Goal: Communication & Community: Participate in discussion

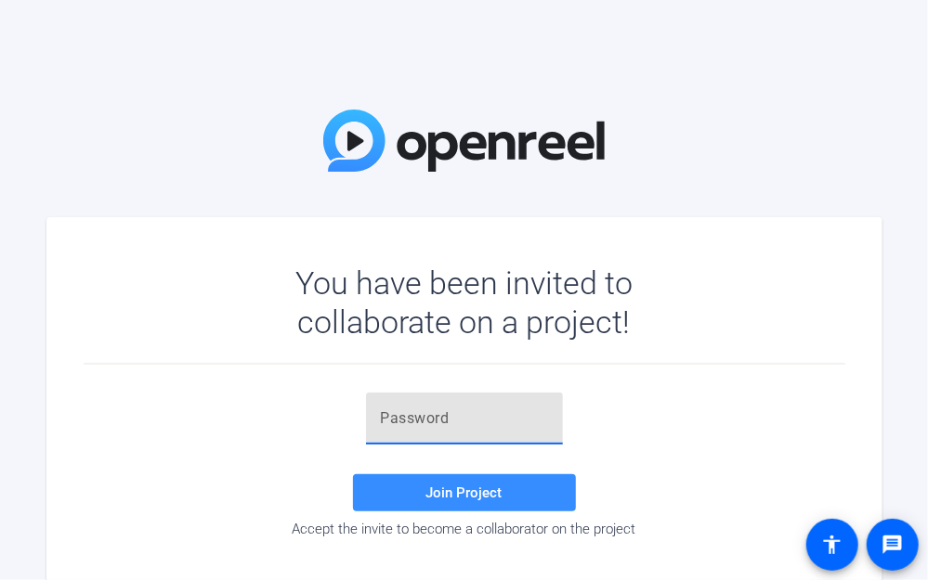
click at [434, 419] on input "text" at bounding box center [464, 419] width 167 height 22
paste input "IYhP@c"
type input "IYhP@c"
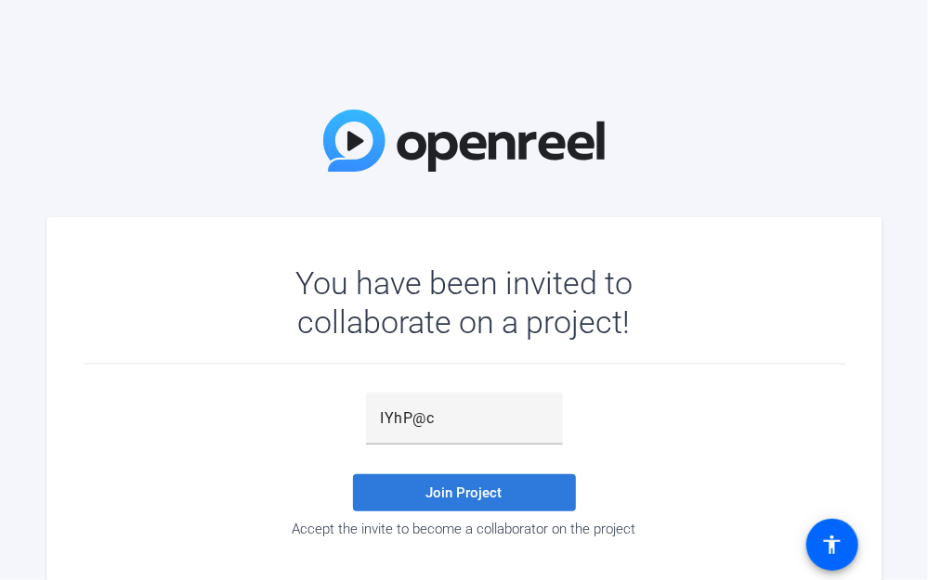
click at [435, 487] on span "Join Project" at bounding box center [464, 493] width 76 height 17
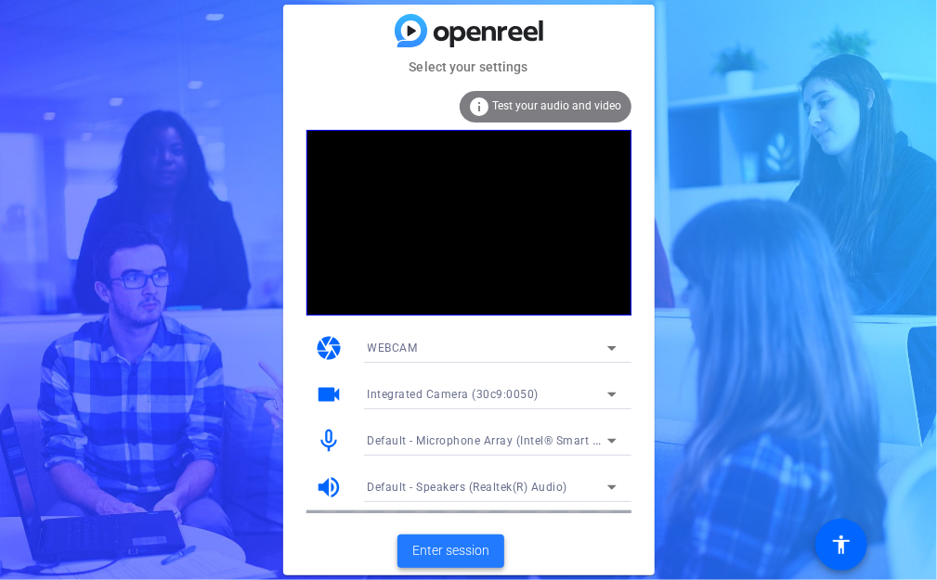
click at [450, 550] on span "Enter session" at bounding box center [450, 551] width 77 height 20
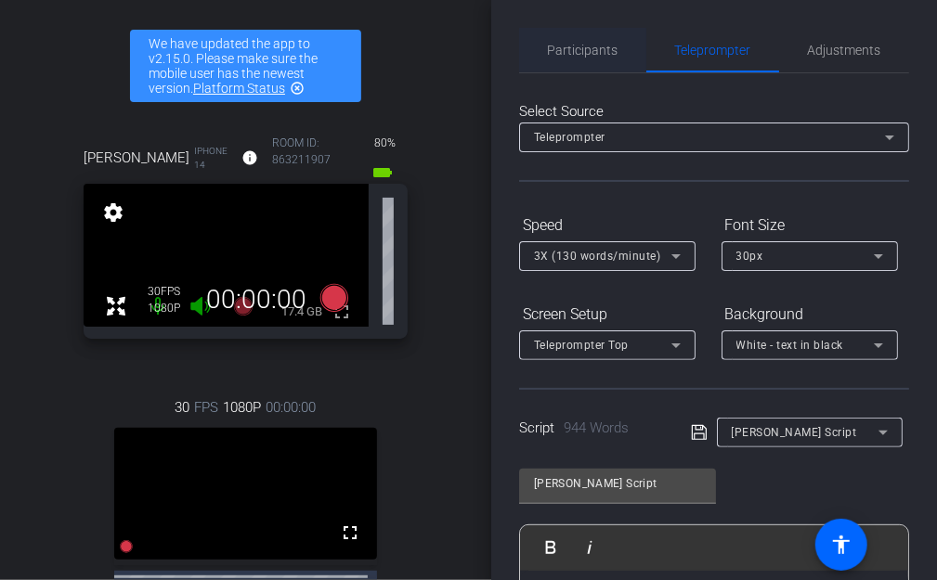
click at [599, 47] on span "Participants" at bounding box center [583, 50] width 71 height 13
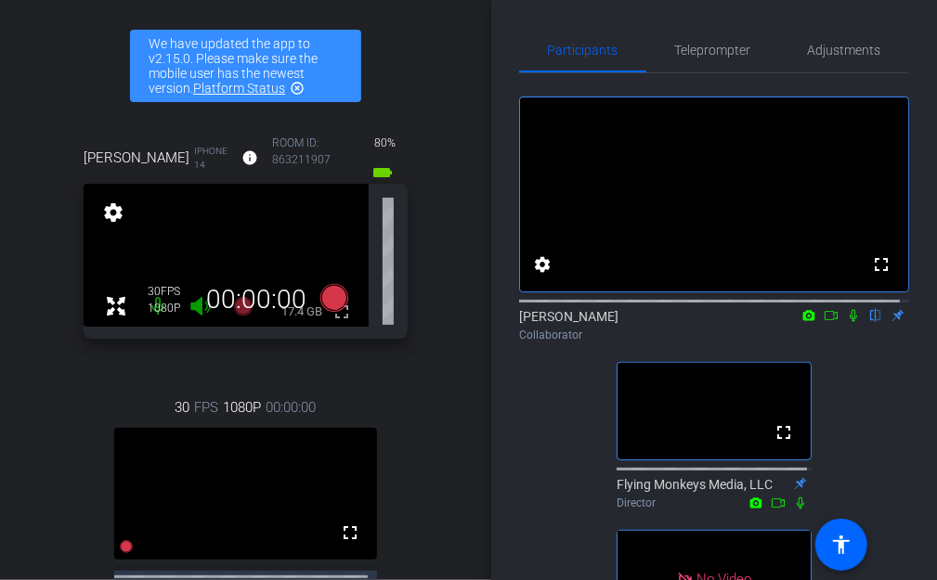
click at [803, 320] on icon at bounding box center [809, 315] width 12 height 10
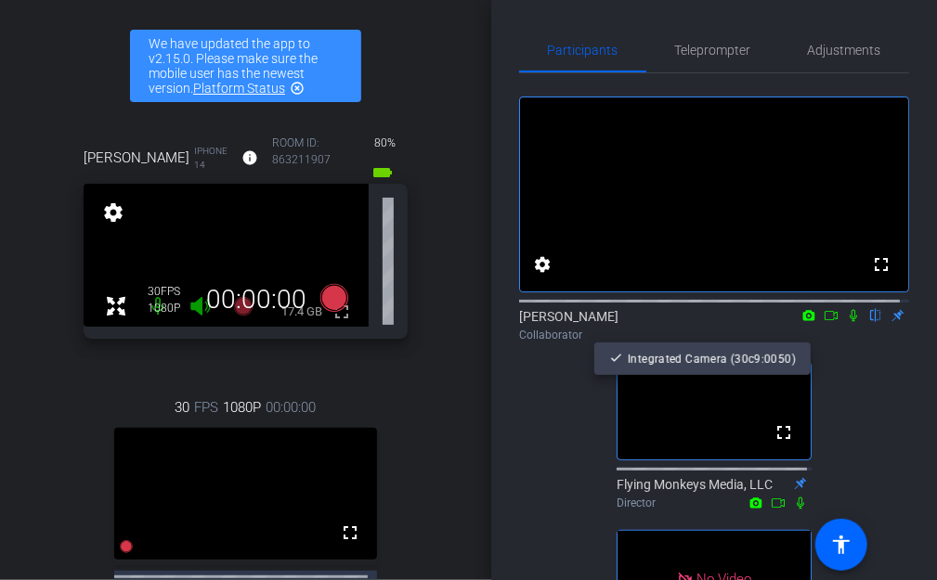
click at [823, 336] on div at bounding box center [468, 290] width 937 height 580
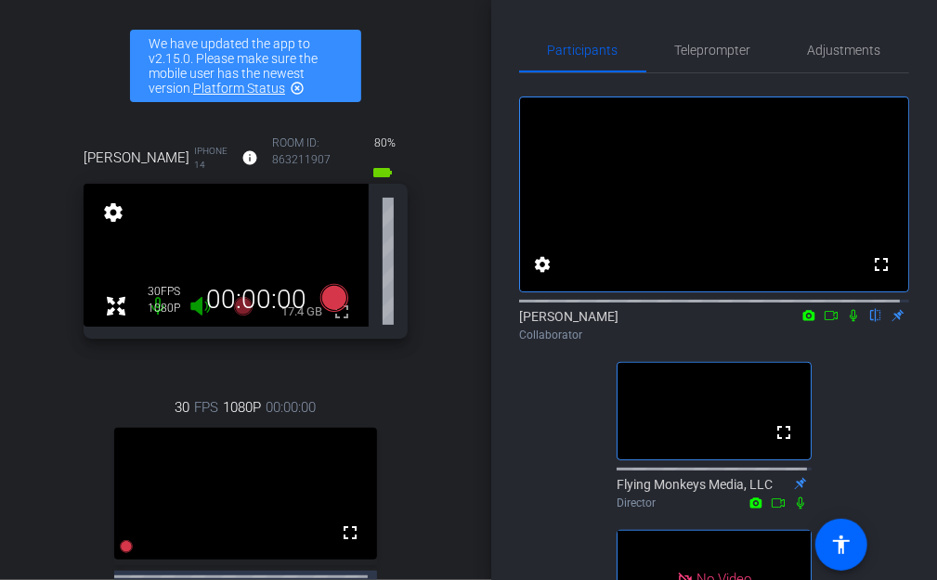
click at [824, 322] on icon at bounding box center [831, 315] width 15 height 13
click at [872, 322] on icon at bounding box center [875, 316] width 7 height 12
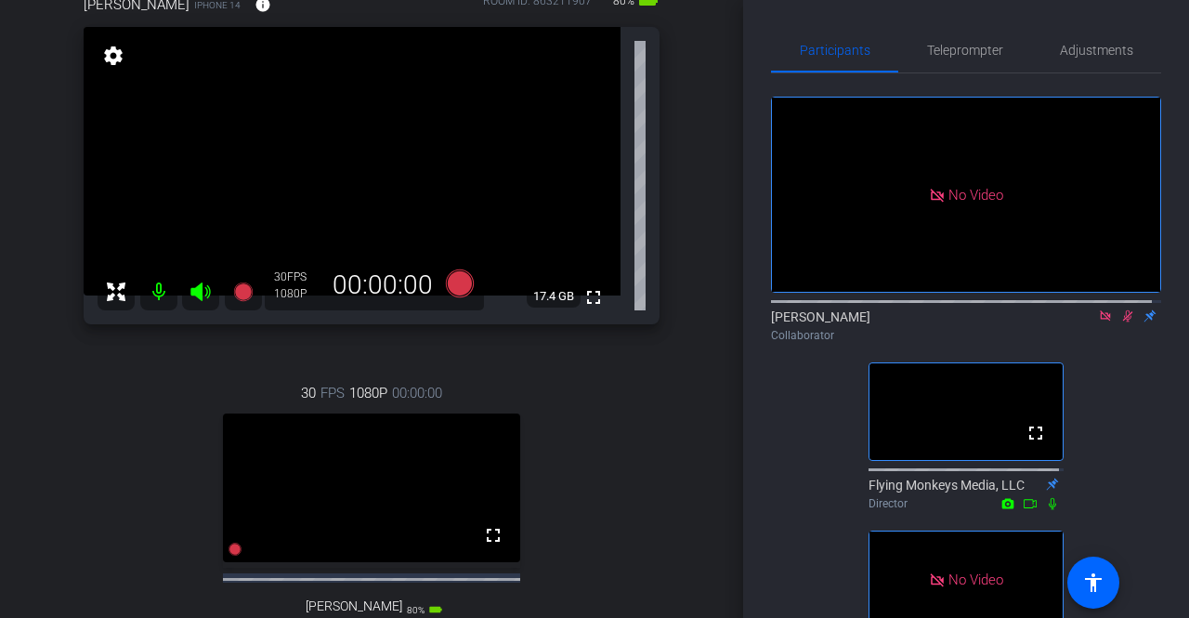
scroll to position [183, 0]
click at [927, 62] on span "Teleprompter" at bounding box center [965, 50] width 76 height 45
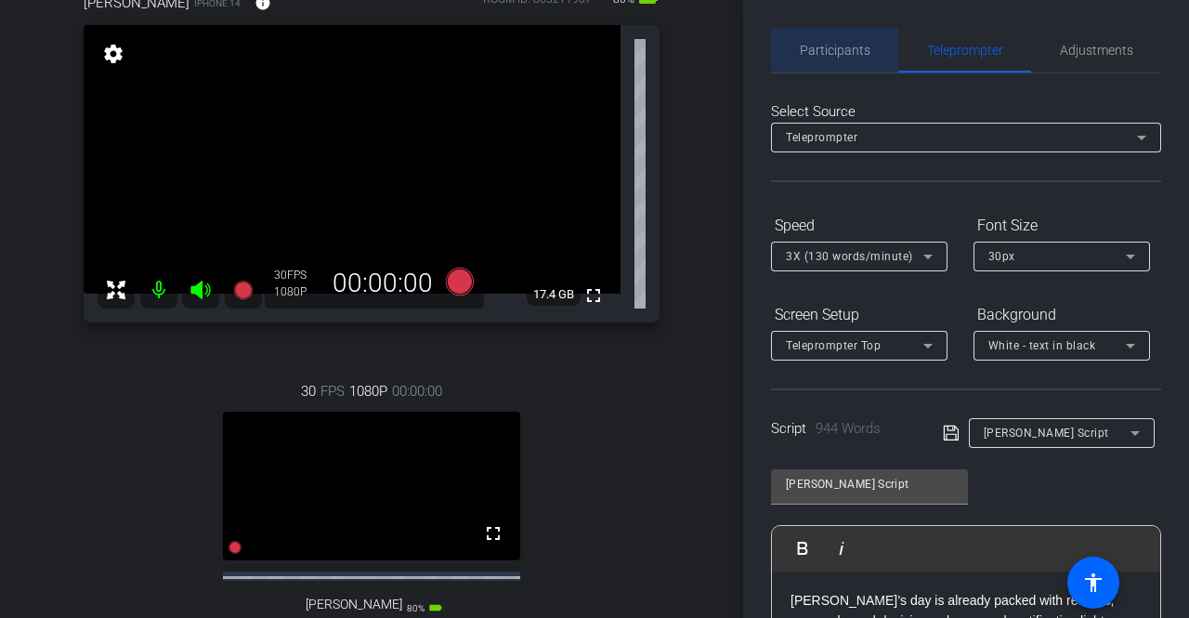
click at [853, 59] on span "Participants" at bounding box center [835, 50] width 71 height 45
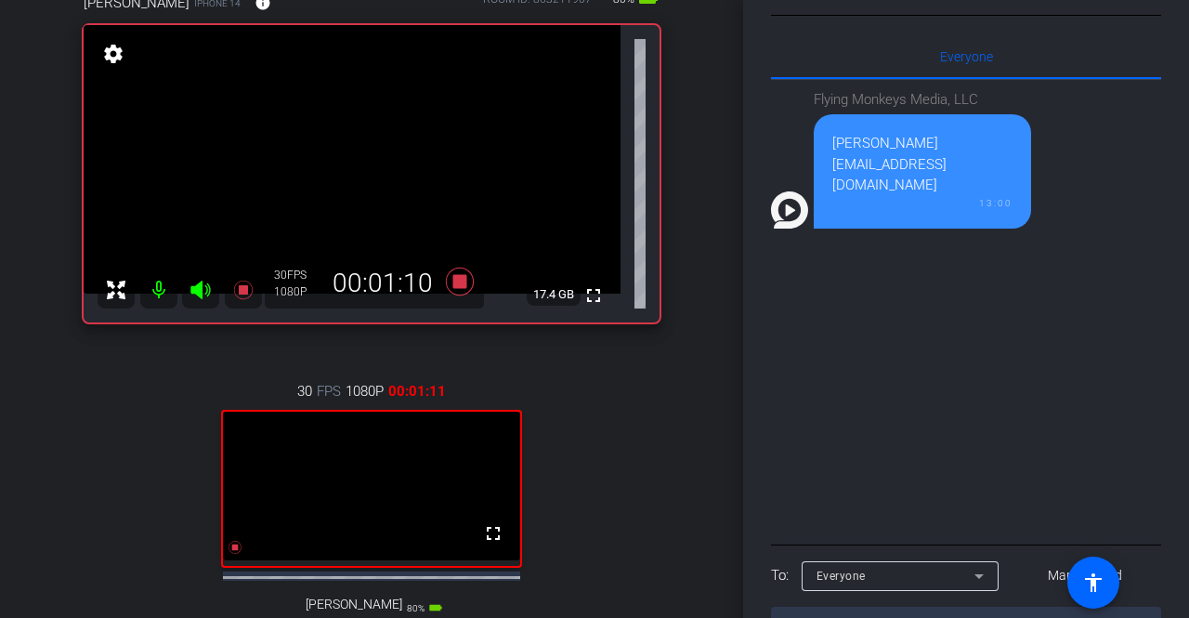
scroll to position [695, 0]
click at [910, 564] on div "Everyone" at bounding box center [895, 574] width 158 height 23
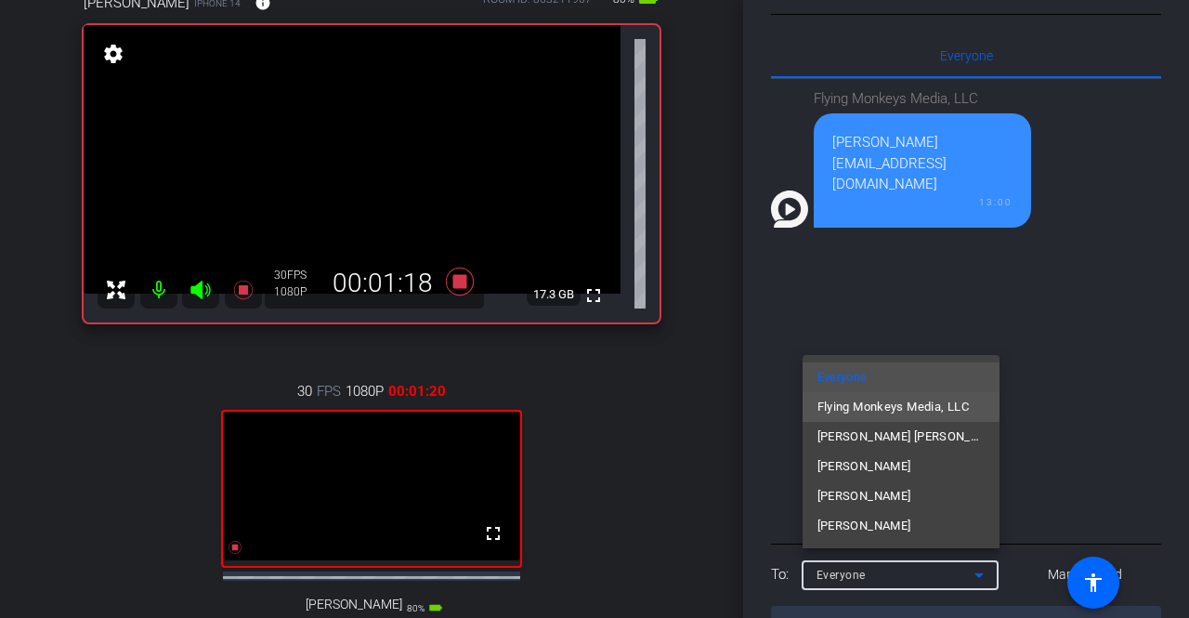
click at [886, 406] on span "Flying Monkeys Media, LLC" at bounding box center [892, 407] width 151 height 22
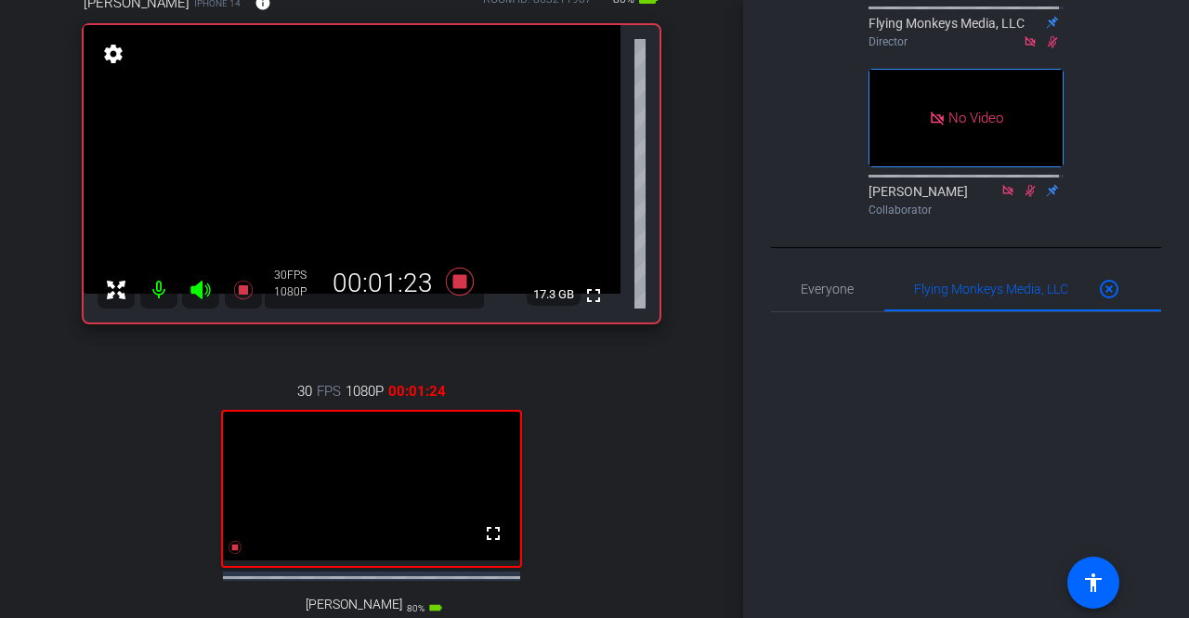
scroll to position [741, 0]
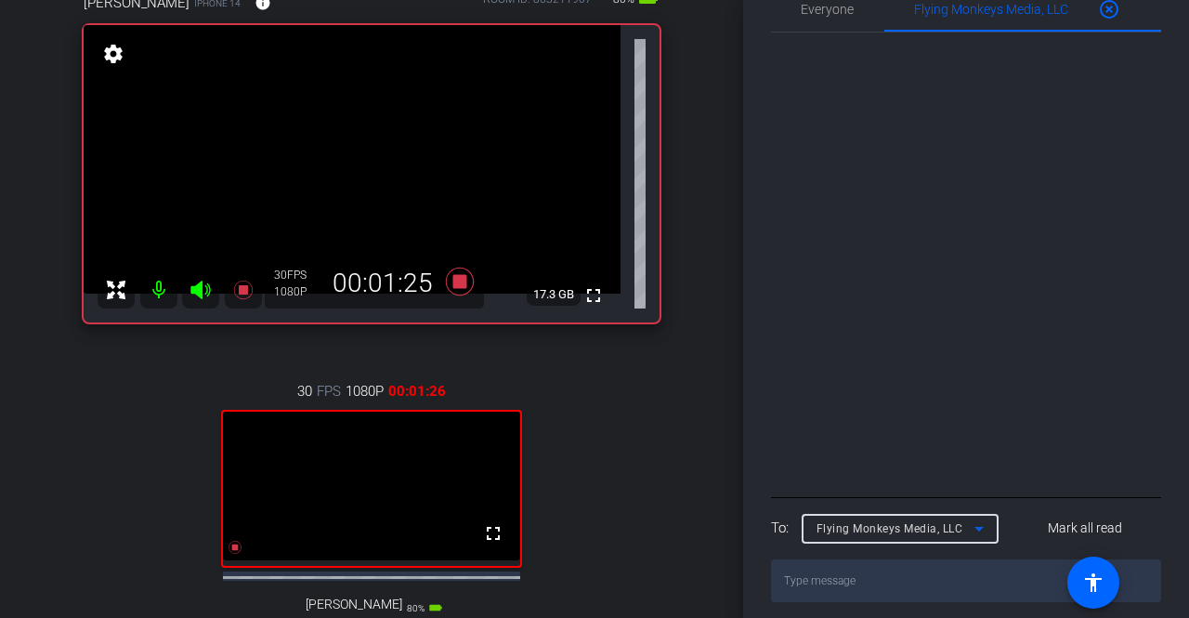
click at [927, 525] on icon at bounding box center [979, 528] width 22 height 22
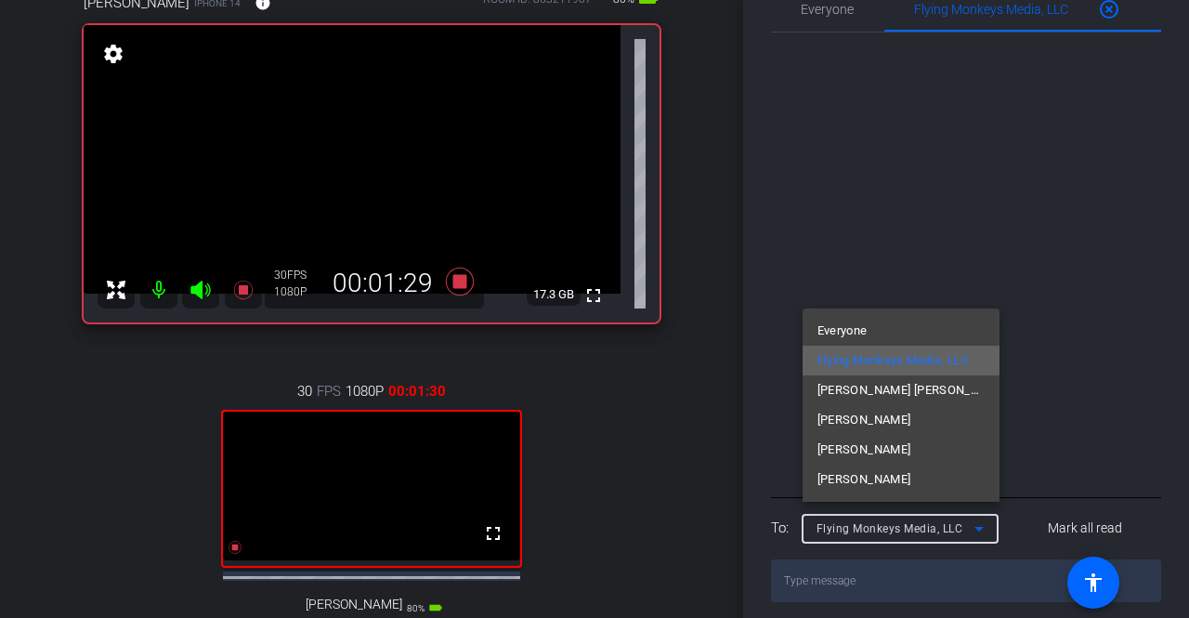
click at [911, 361] on span "Flying Monkeys Media, LLC" at bounding box center [892, 360] width 151 height 22
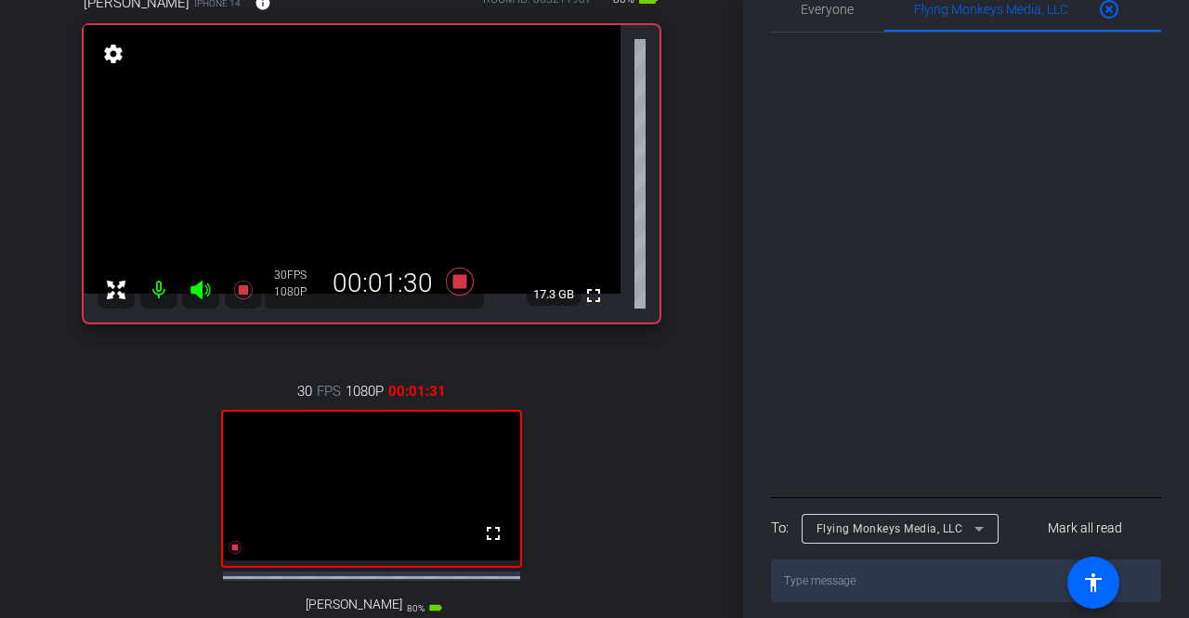
click at [853, 565] on textarea at bounding box center [966, 580] width 390 height 43
type textarea "W"
type textarea "S"
type textarea "We are just grabbing [PERSON_NAME] audio for this demo section correct?"
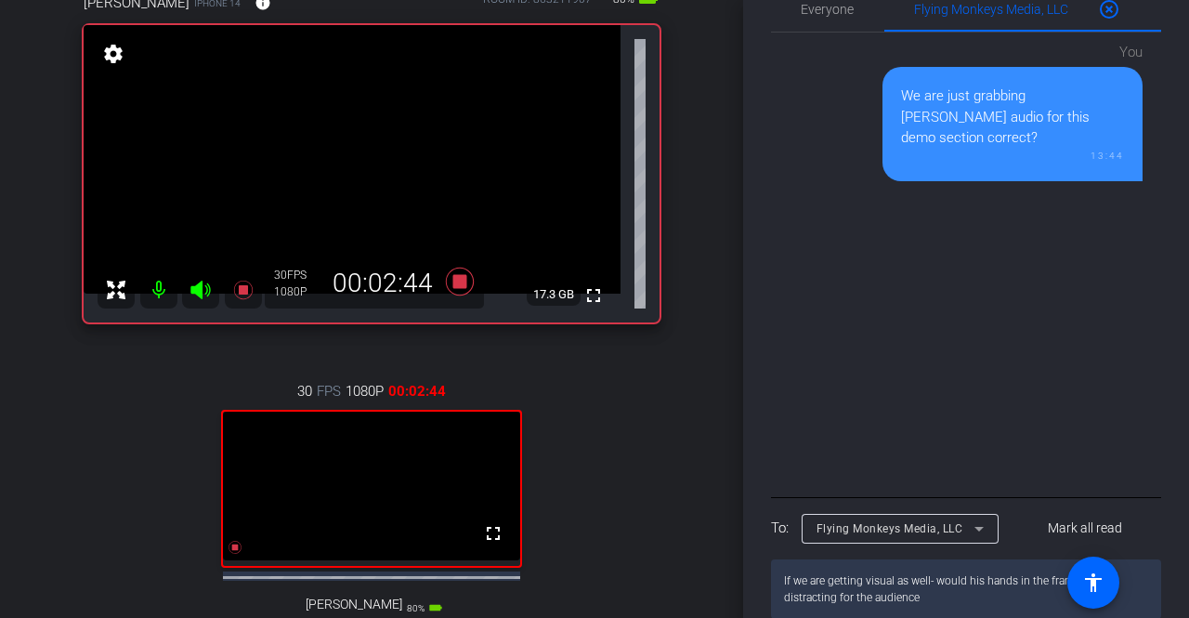
type textarea "If we are getting visual as well- would his hands in the frame be distracting f…"
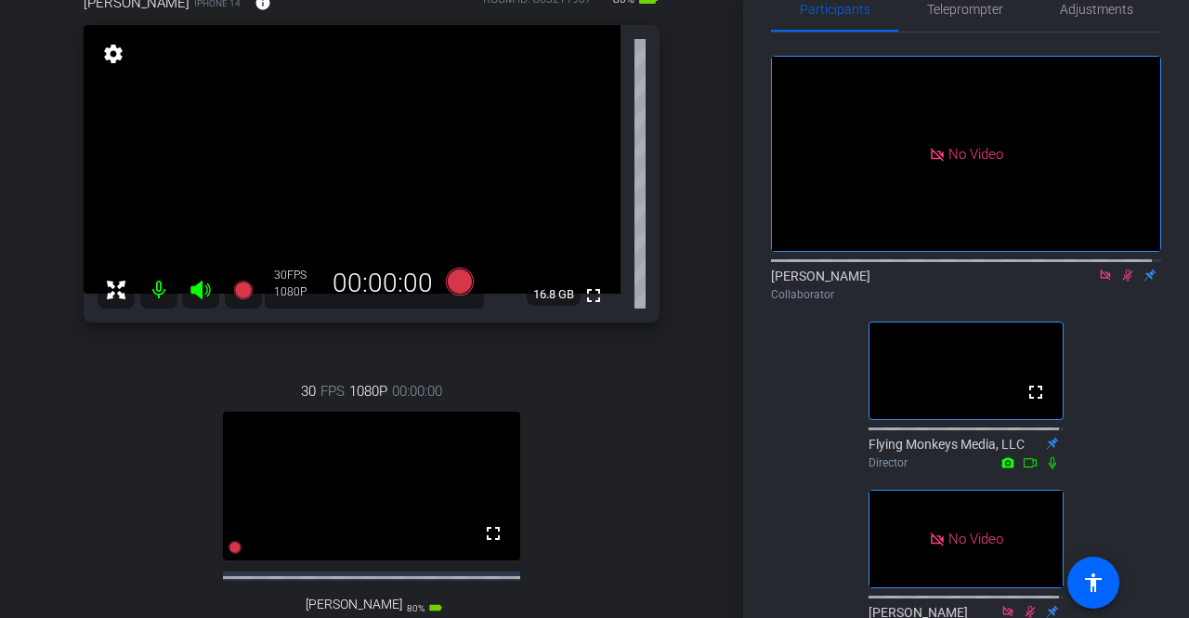
scroll to position [0, 0]
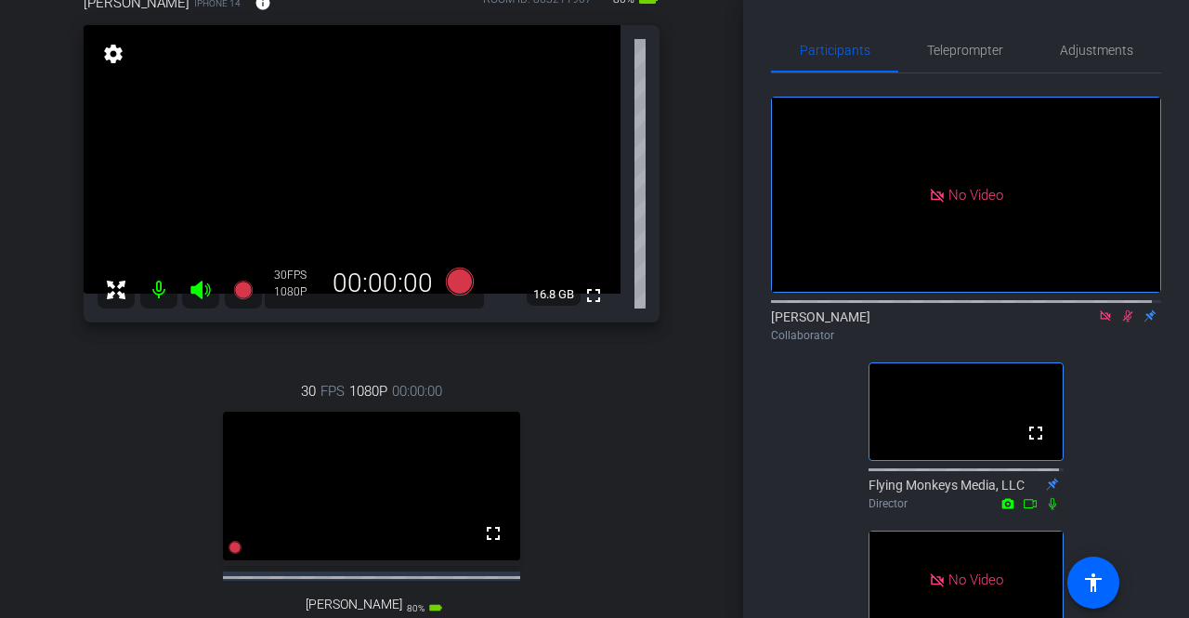
click at [927, 311] on icon at bounding box center [1128, 316] width 10 height 12
click at [927, 311] on icon at bounding box center [1127, 315] width 15 height 13
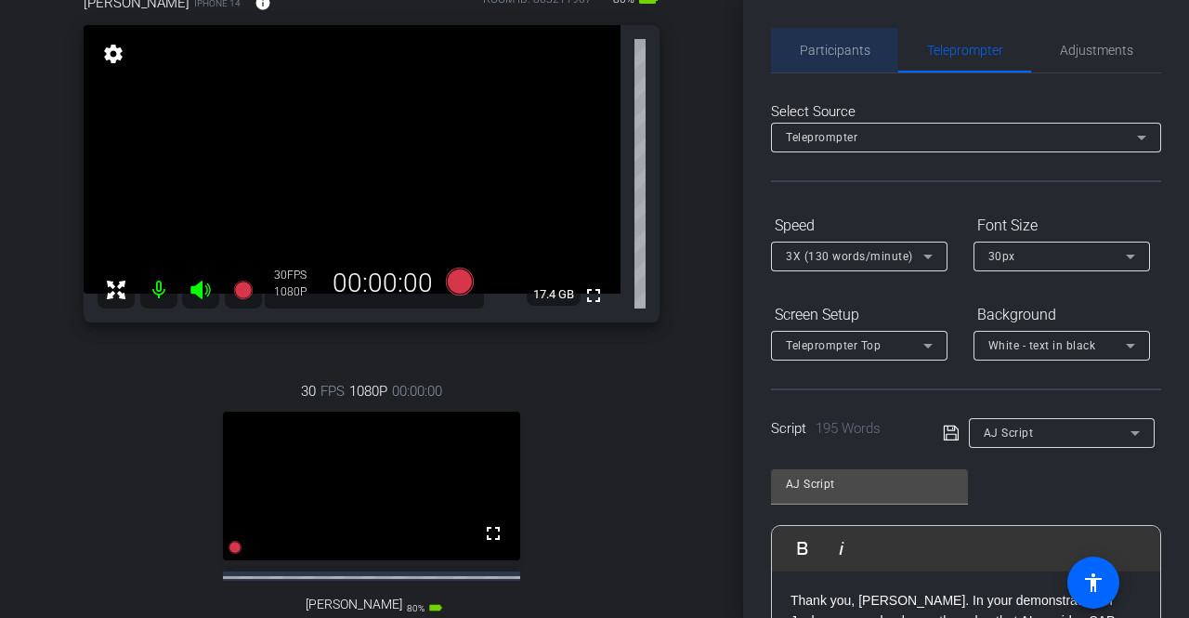
click at [853, 55] on span "Participants" at bounding box center [835, 50] width 71 height 13
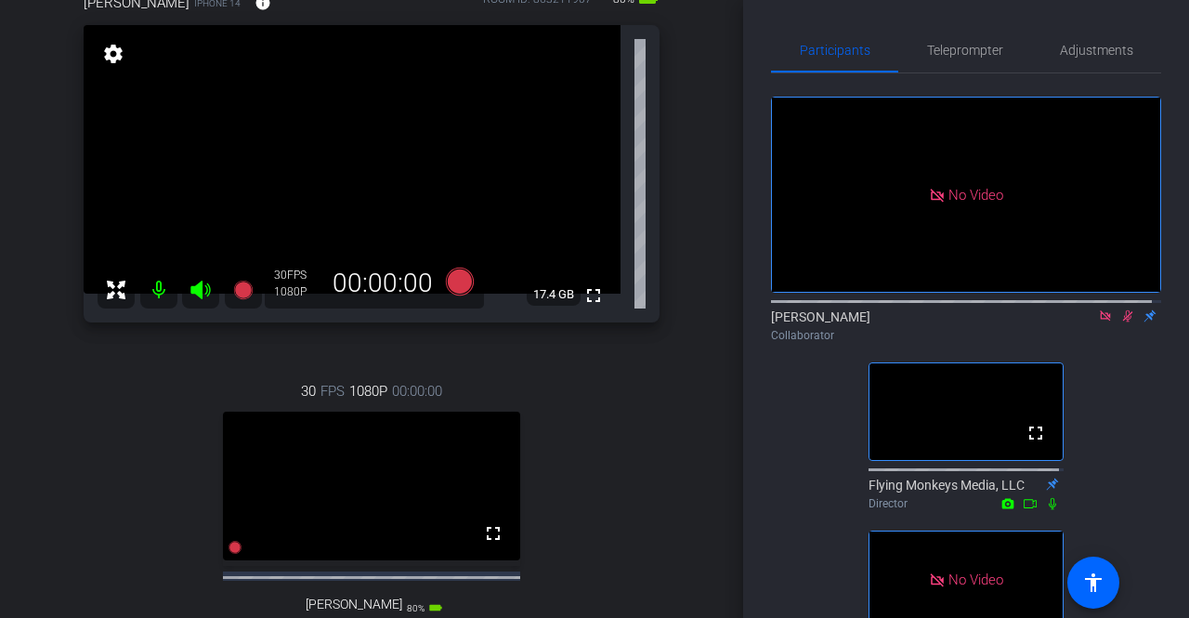
click at [927, 309] on icon at bounding box center [1127, 315] width 15 height 13
click at [927, 313] on icon at bounding box center [1127, 315] width 15 height 13
click at [927, 313] on icon at bounding box center [1128, 316] width 10 height 12
click at [927, 313] on icon at bounding box center [1127, 316] width 7 height 12
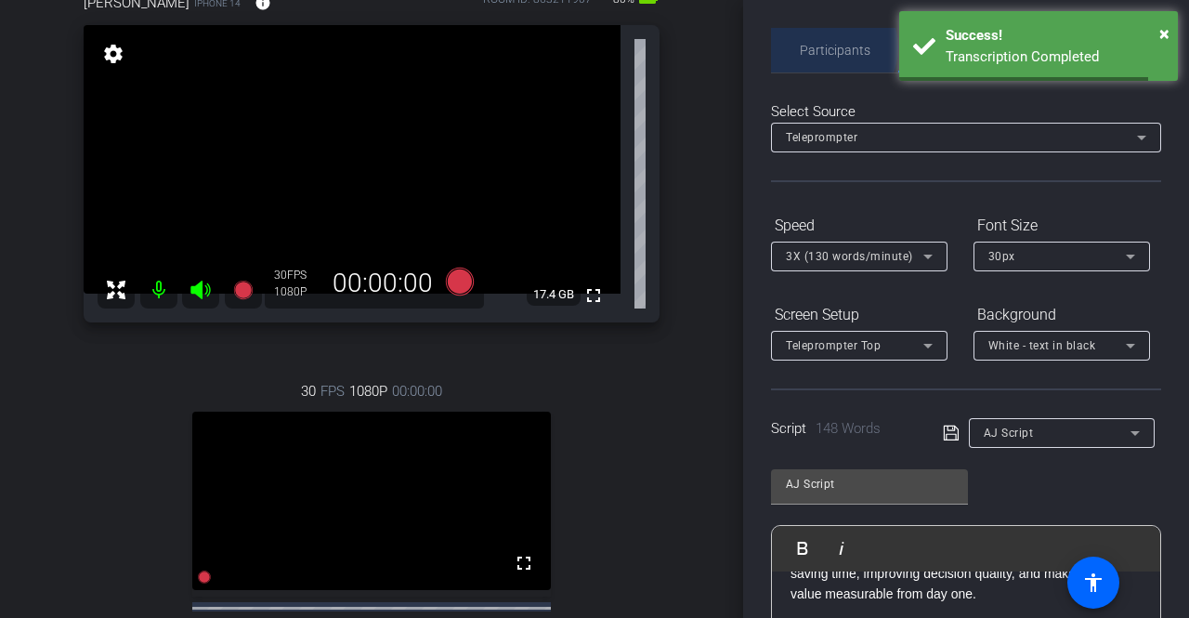
click at [825, 47] on span "Participants" at bounding box center [835, 50] width 71 height 13
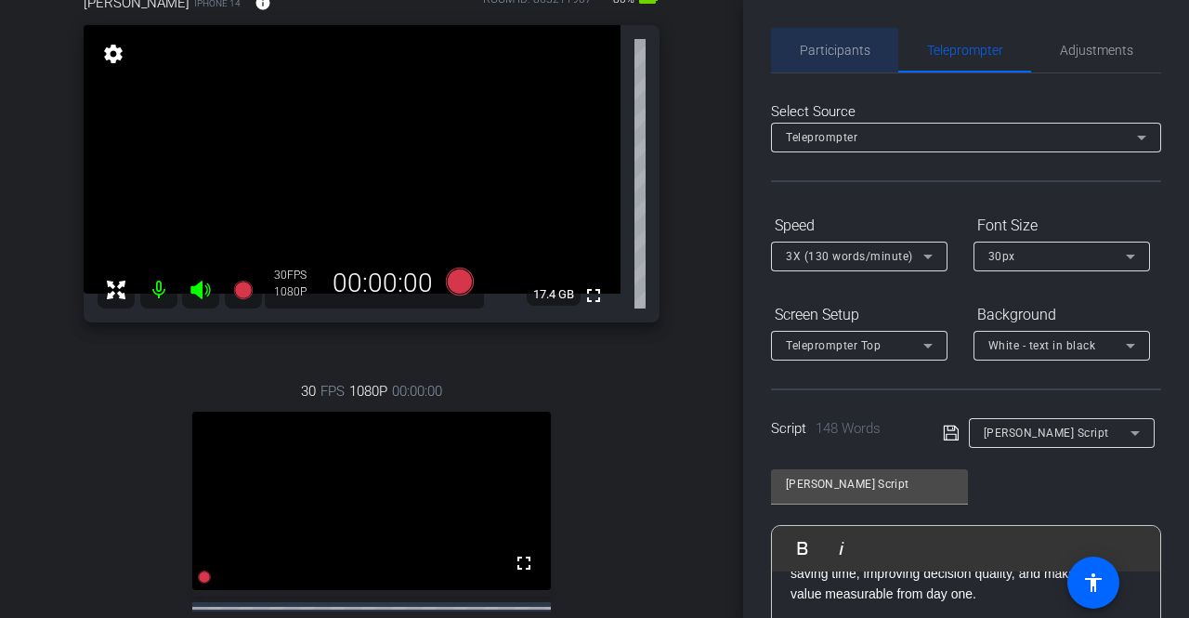
click at [851, 54] on span "Participants" at bounding box center [835, 50] width 71 height 13
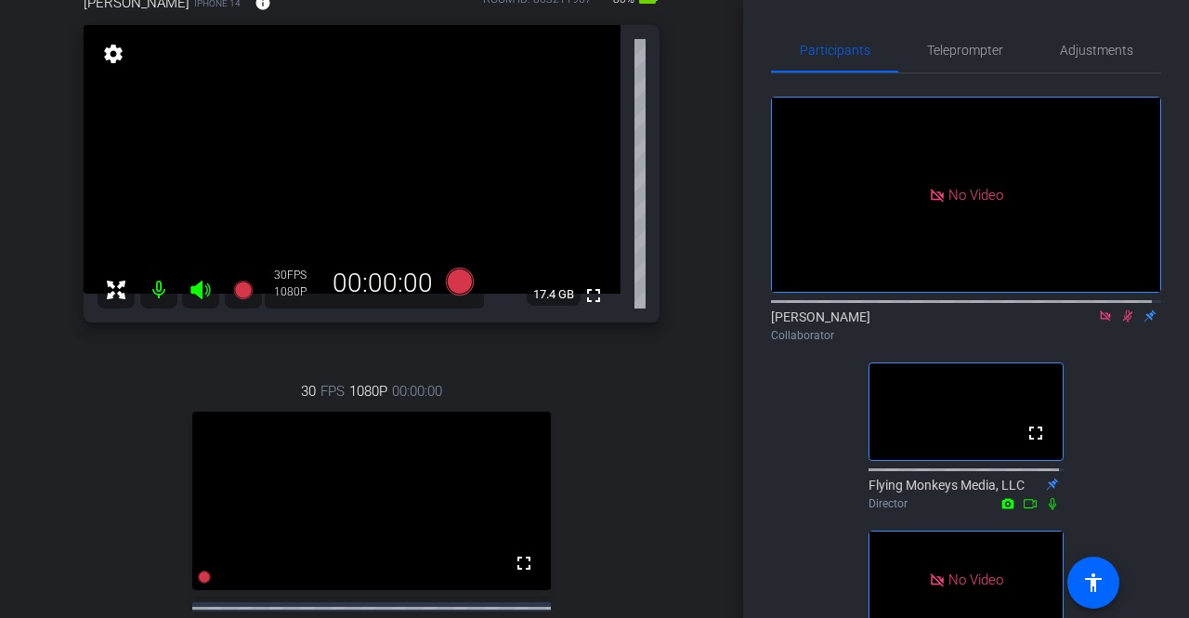
click at [927, 310] on icon at bounding box center [1127, 315] width 15 height 13
click at [927, 315] on icon at bounding box center [1127, 315] width 15 height 13
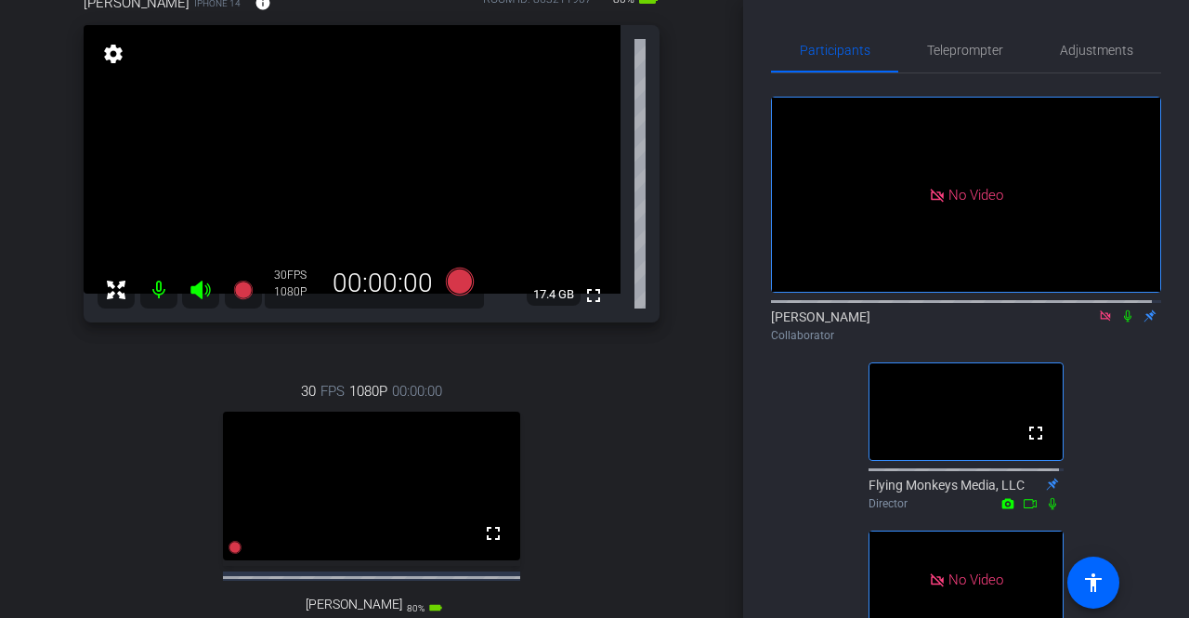
click at [927, 315] on icon at bounding box center [1127, 316] width 7 height 12
click at [927, 309] on icon at bounding box center [1127, 315] width 15 height 13
click at [927, 311] on icon at bounding box center [1127, 315] width 15 height 13
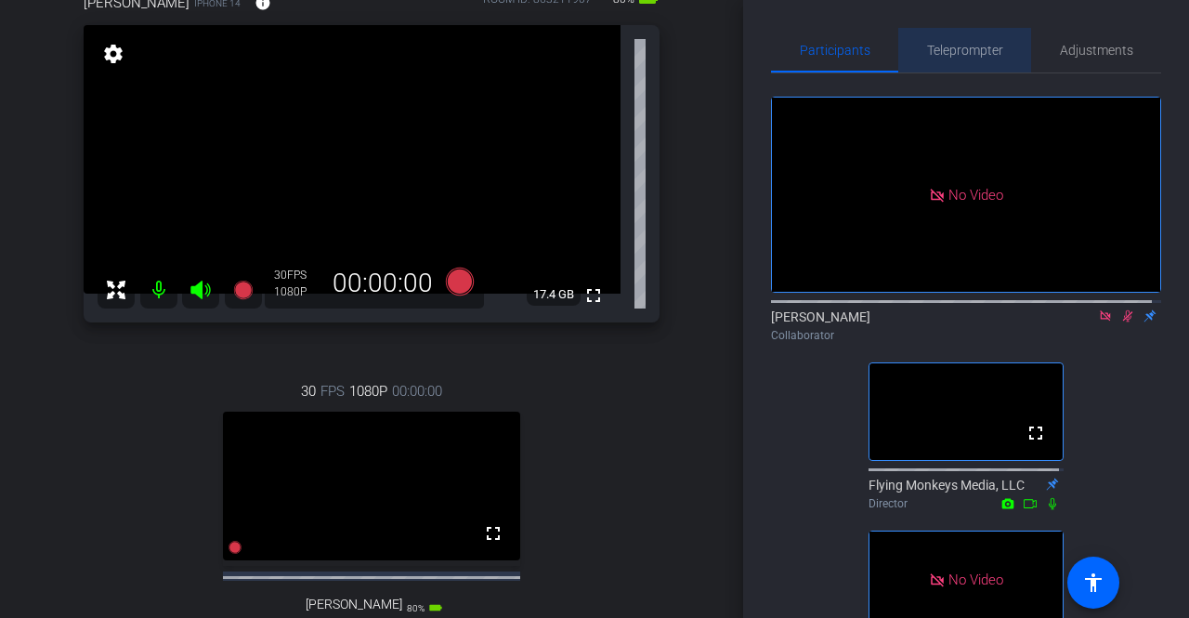
click at [927, 53] on span "Teleprompter" at bounding box center [965, 50] width 76 height 13
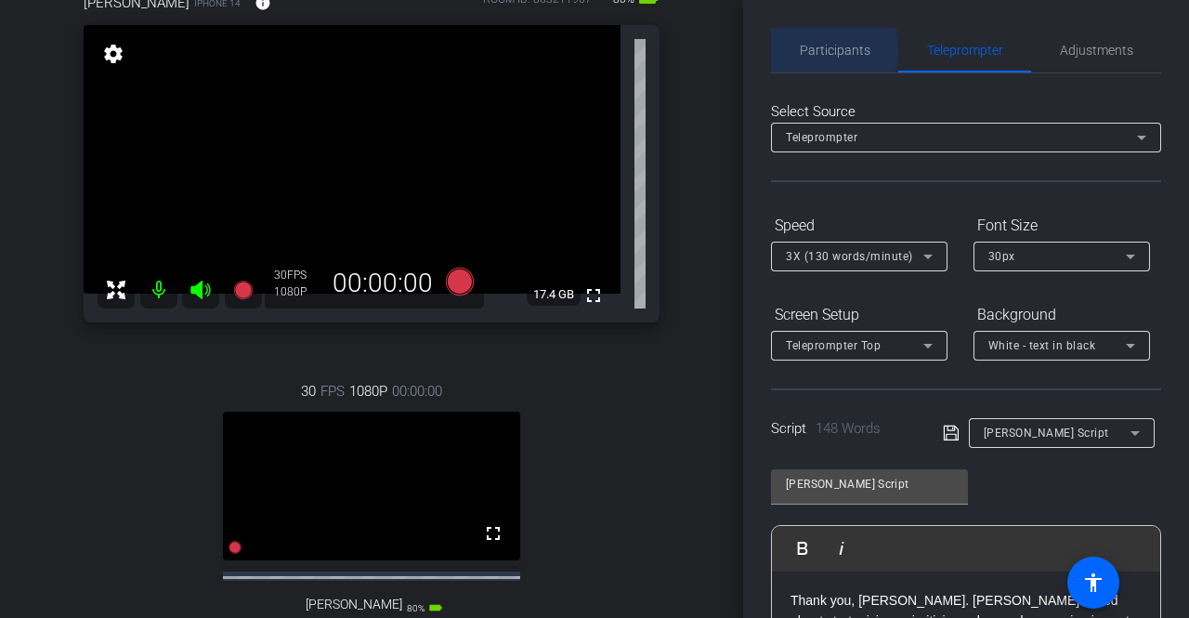
click at [826, 49] on span "Participants" at bounding box center [835, 50] width 71 height 13
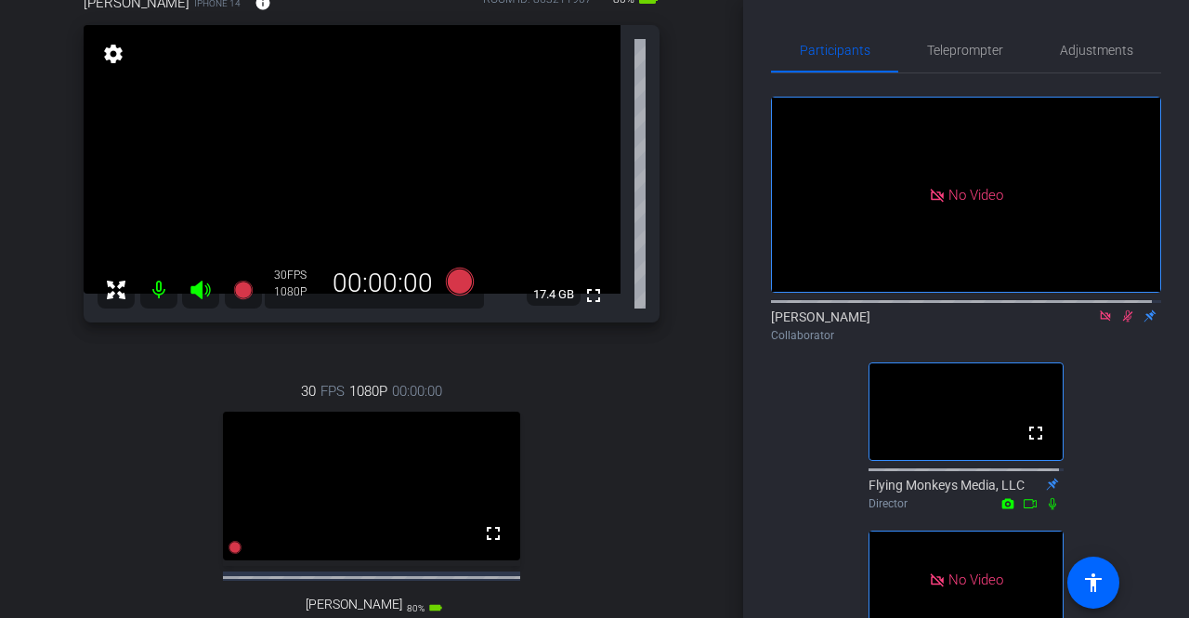
click at [927, 315] on icon at bounding box center [1127, 315] width 15 height 13
click at [927, 315] on icon at bounding box center [1127, 316] width 7 height 12
click at [927, 315] on icon at bounding box center [1127, 315] width 15 height 13
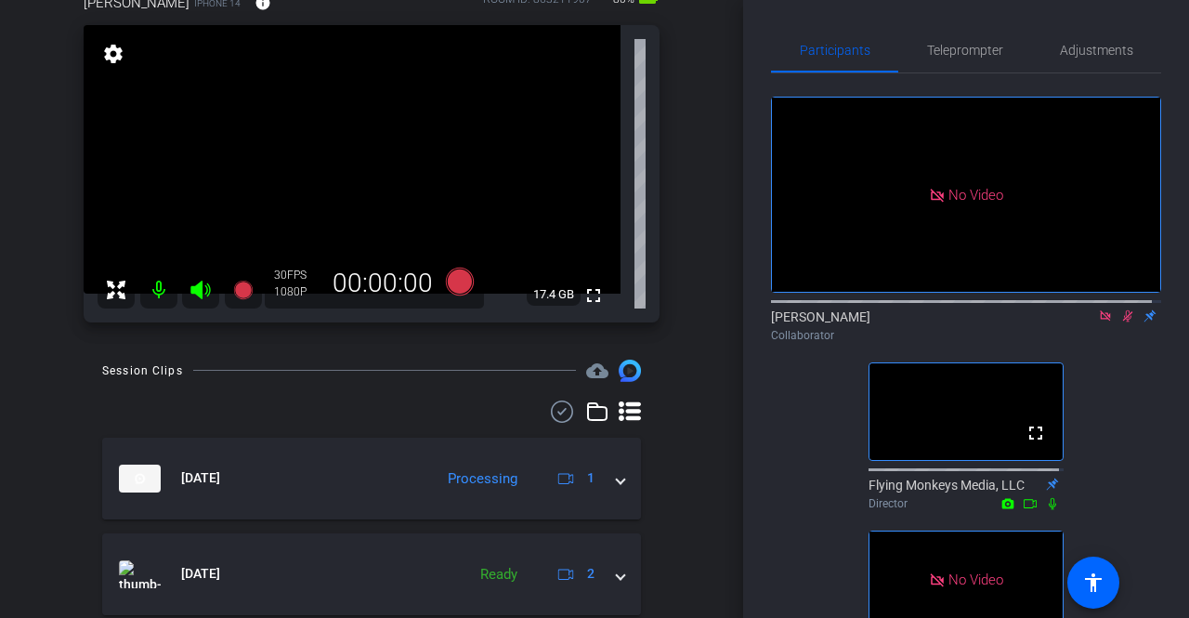
click at [927, 317] on icon at bounding box center [1127, 315] width 15 height 13
click at [927, 312] on icon at bounding box center [1127, 316] width 7 height 12
click at [927, 311] on icon at bounding box center [1128, 316] width 10 height 12
click at [927, 311] on icon at bounding box center [1127, 315] width 15 height 13
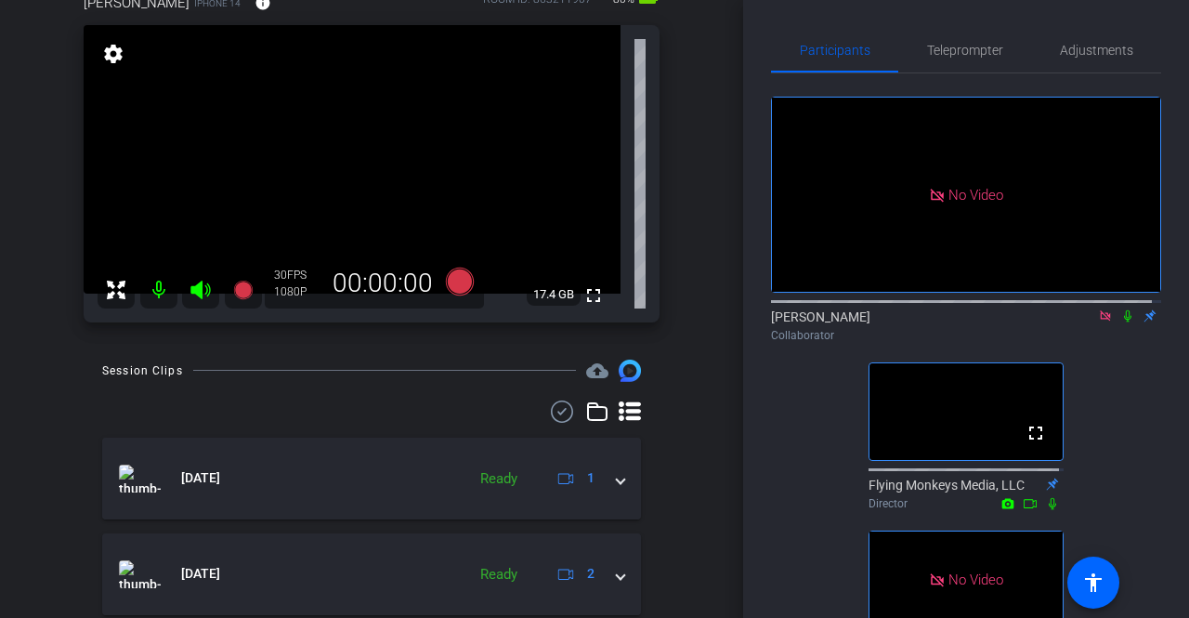
click at [927, 311] on icon at bounding box center [1127, 315] width 15 height 13
